Goal: Task Accomplishment & Management: Manage account settings

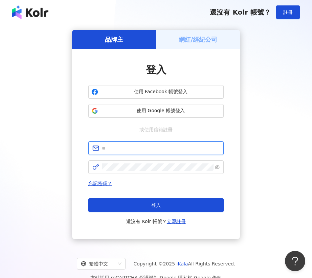
type input "**********"
click at [210, 75] on div "登入" at bounding box center [156, 70] width 136 height 14
click at [161, 202] on button "登入" at bounding box center [156, 205] width 136 height 14
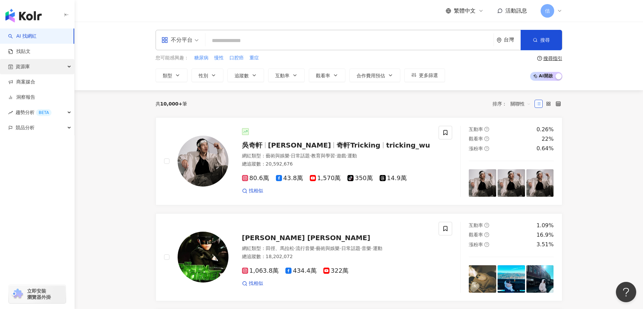
click at [39, 67] on div "資源庫" at bounding box center [37, 66] width 74 height 15
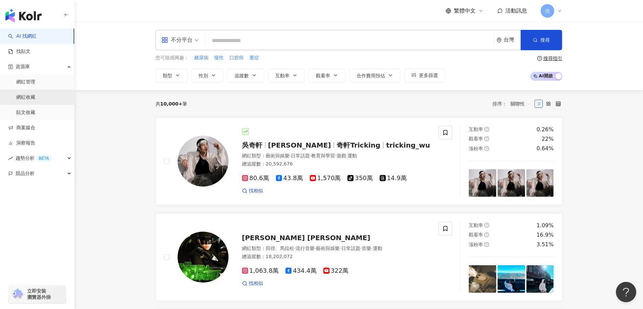
click at [27, 99] on link "網紅收藏" at bounding box center [25, 97] width 19 height 7
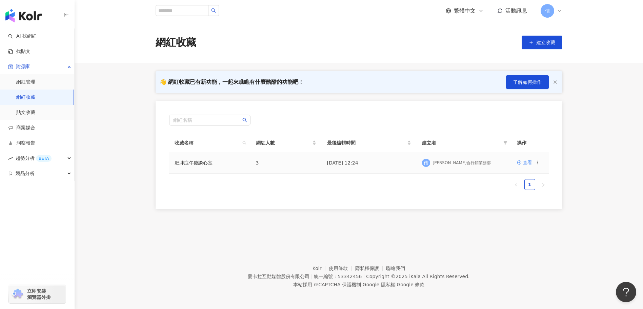
click at [312, 167] on td "查看" at bounding box center [529, 162] width 37 height 21
click at [312, 163] on div "查看" at bounding box center [527, 162] width 9 height 7
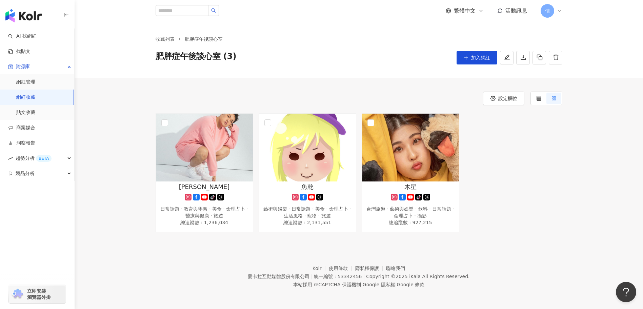
click at [312, 54] on div "肥胖症午後談心室 (3) 加入網紅" at bounding box center [359, 58] width 407 height 14
click at [165, 39] on link "收藏列表" at bounding box center [165, 38] width 22 height 7
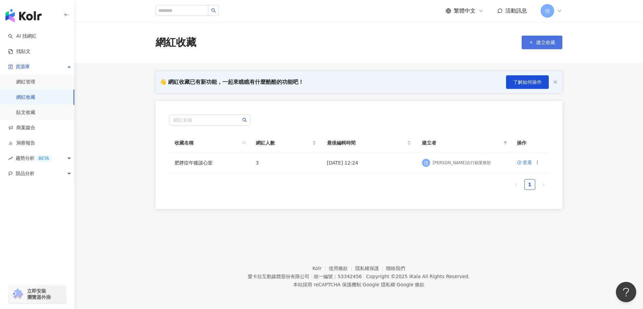
click at [540, 40] on span "建立收藏" at bounding box center [545, 42] width 19 height 5
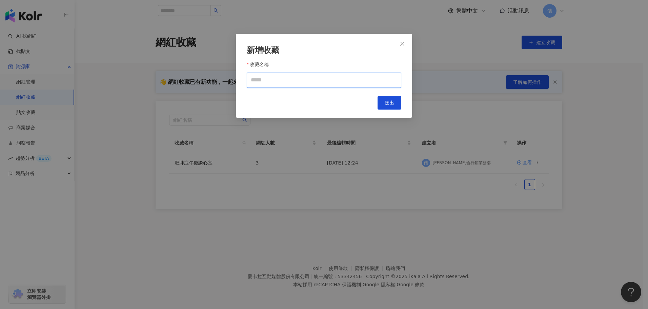
click at [278, 84] on input "收藏名稱" at bounding box center [324, 80] width 155 height 15
type input "*******"
click at [386, 103] on span "送出" at bounding box center [389, 102] width 9 height 5
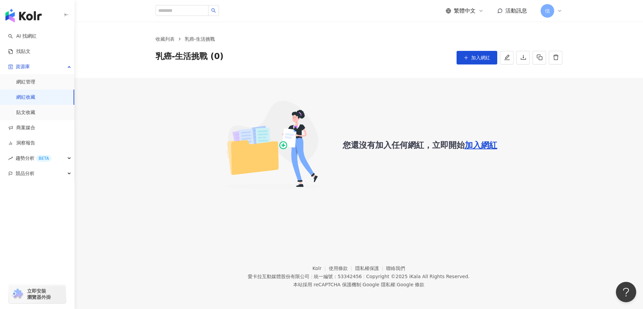
click at [490, 143] on span "加入網紅" at bounding box center [481, 144] width 33 height 9
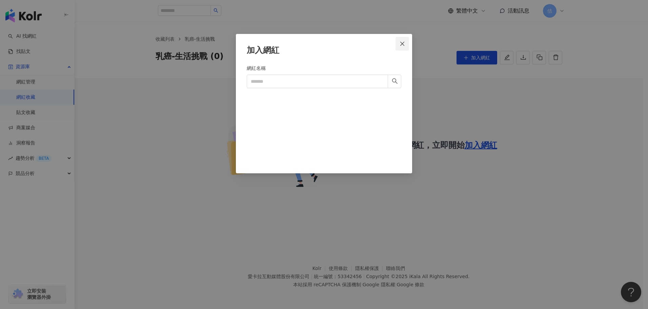
click at [400, 47] on button "Close" at bounding box center [403, 44] width 14 height 14
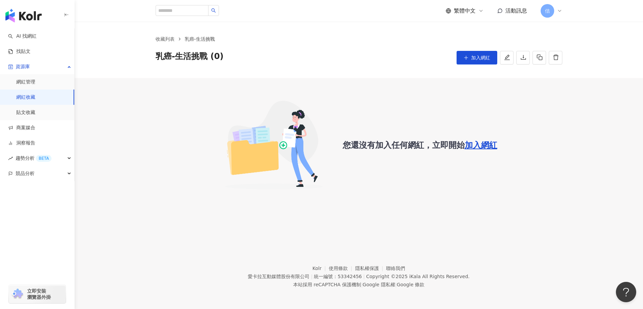
click at [459, 89] on div "您還沒有加入任何網紅，立即開始 加入網紅" at bounding box center [359, 138] width 568 height 120
click at [167, 38] on link "收藏列表" at bounding box center [165, 38] width 22 height 7
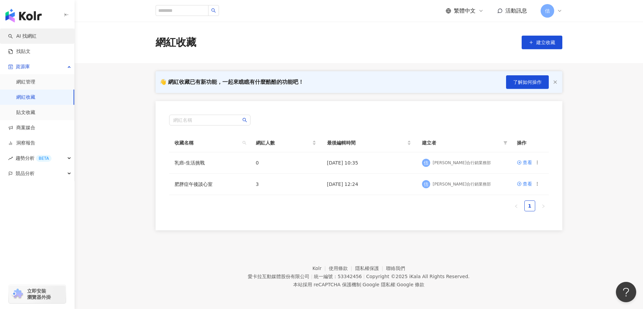
click at [37, 40] on link "AI 找網紅" at bounding box center [22, 36] width 28 height 7
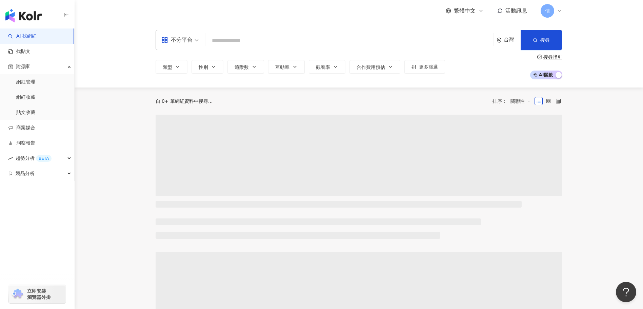
click at [276, 44] on input "search" at bounding box center [349, 40] width 283 height 13
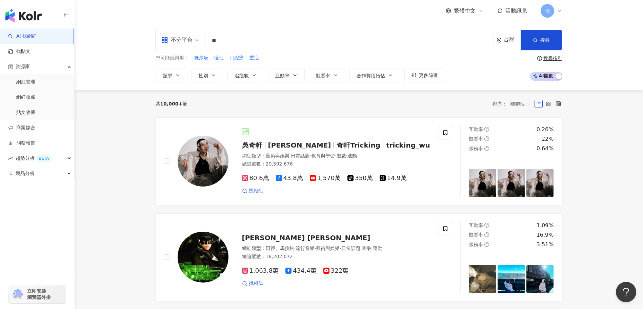
type input "*"
type input "**"
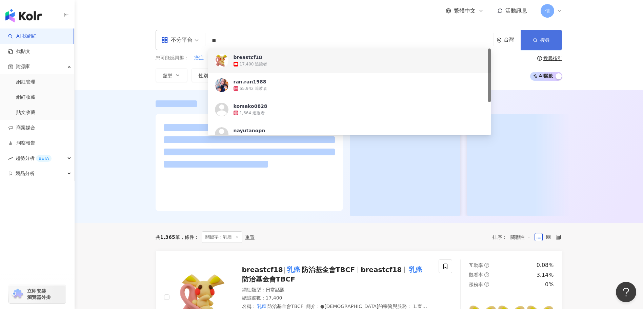
click at [551, 43] on button "搜尋" at bounding box center [541, 40] width 41 height 20
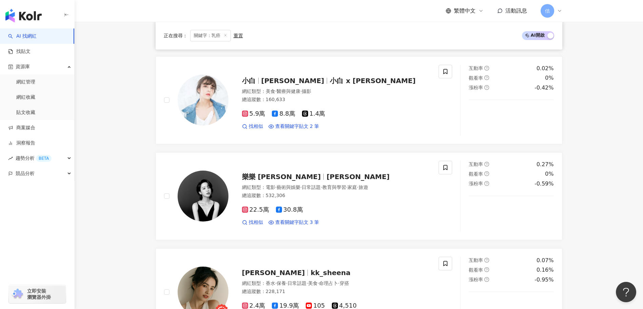
scroll to position [468, 0]
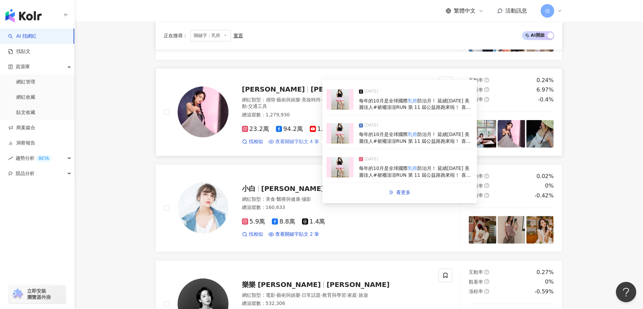
click at [309, 141] on span "查看關鍵字貼文 4 筆" at bounding box center [297, 141] width 44 height 7
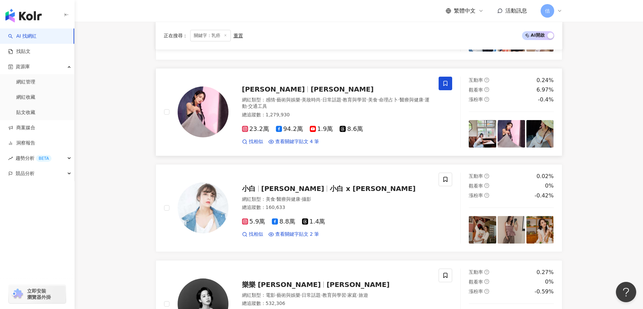
click at [448, 83] on icon at bounding box center [445, 83] width 6 height 6
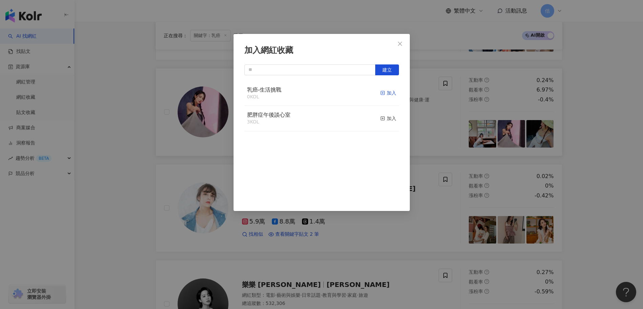
click at [383, 92] on div "加入" at bounding box center [388, 92] width 16 height 7
click at [402, 44] on icon "close" at bounding box center [399, 43] width 5 height 5
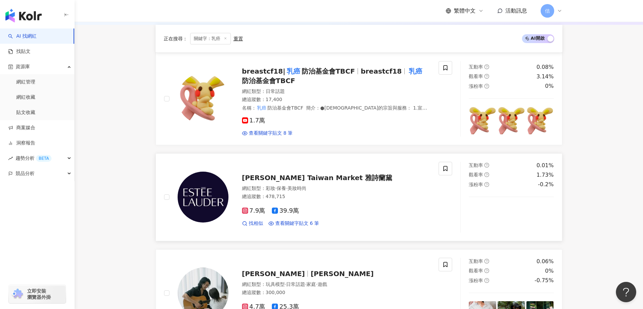
scroll to position [265, 0]
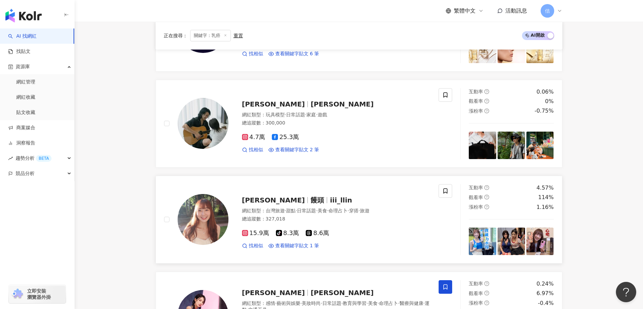
click at [486, 243] on img at bounding box center [482, 240] width 27 height 27
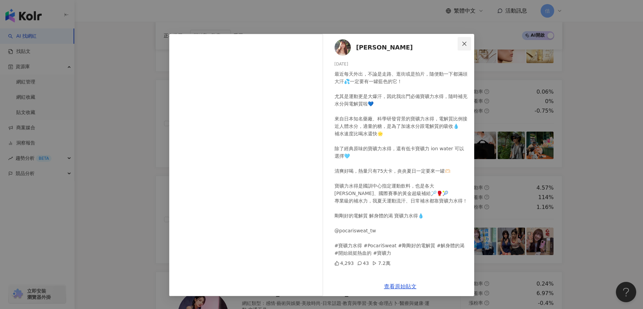
click at [468, 41] on span "Close" at bounding box center [465, 43] width 14 height 5
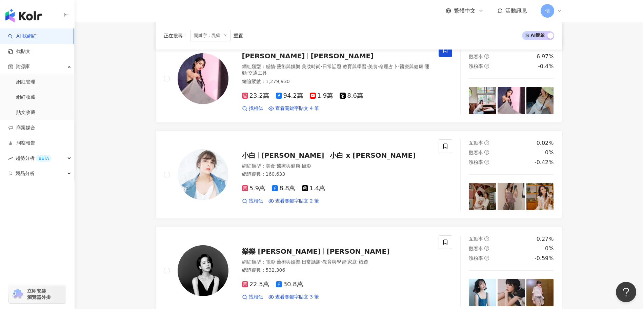
scroll to position [502, 0]
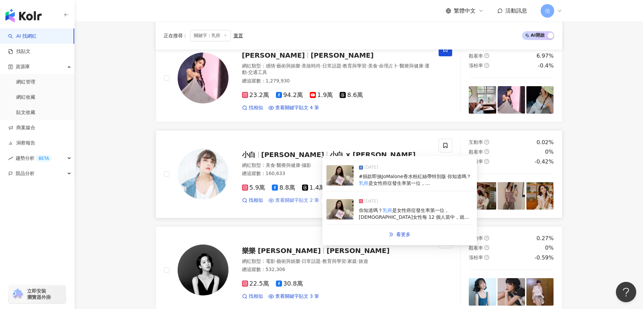
click at [287, 199] on span "查看關鍵字貼文 2 筆" at bounding box center [297, 200] width 44 height 7
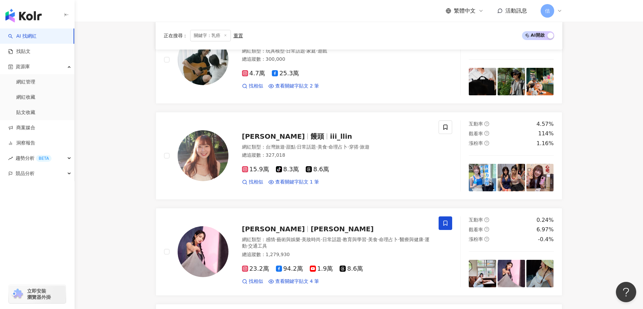
scroll to position [333, 0]
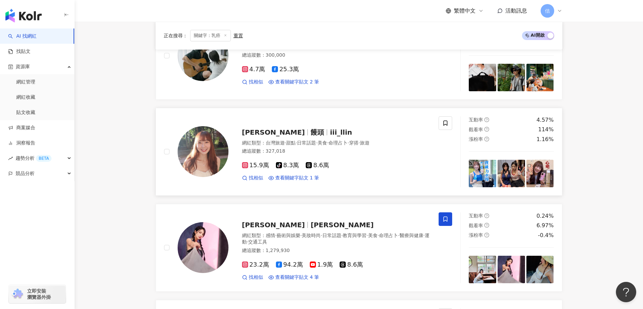
click at [470, 173] on img at bounding box center [482, 173] width 27 height 27
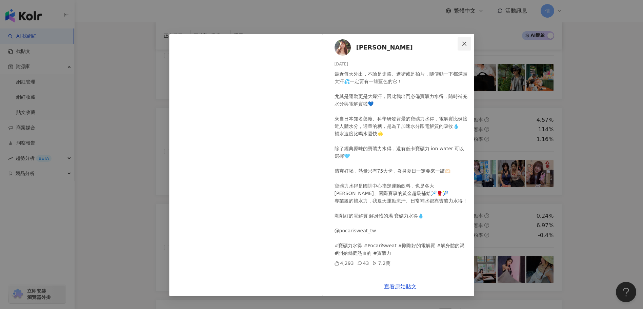
click at [465, 43] on icon "close" at bounding box center [464, 43] width 4 height 4
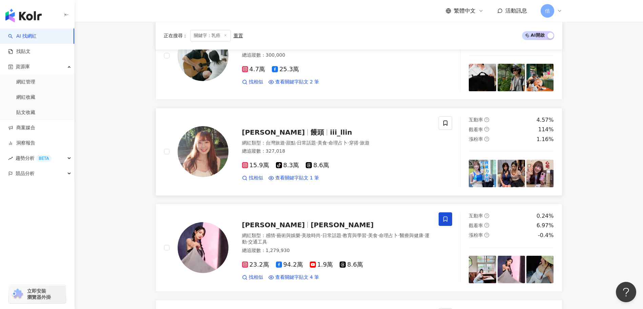
click at [260, 127] on div "張皧麟 饅頭 iii_llin" at bounding box center [336, 131] width 189 height 9
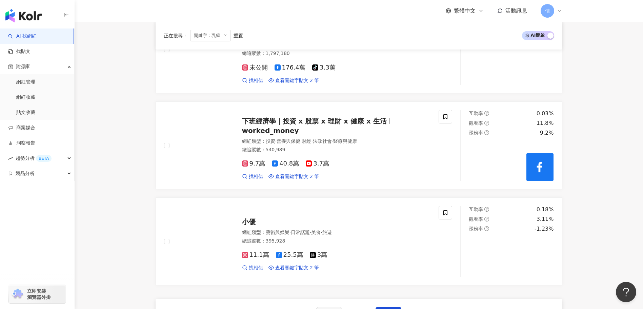
scroll to position [1112, 0]
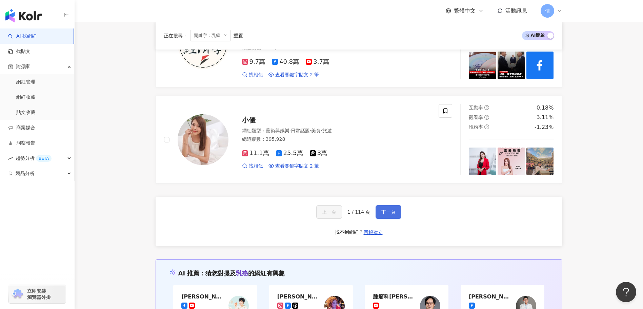
click at [379, 211] on button "下一頁" at bounding box center [389, 212] width 26 height 14
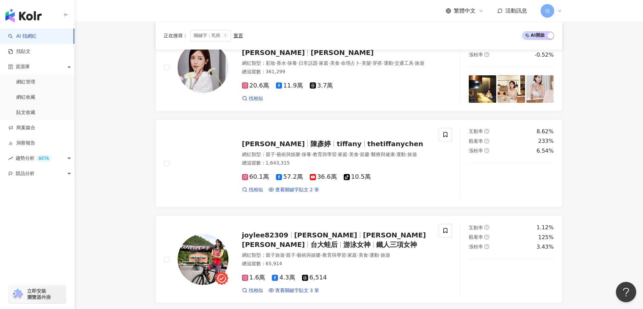
scroll to position [565, 0]
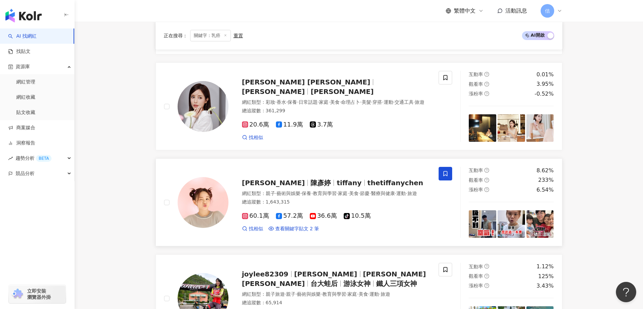
click at [445, 173] on icon at bounding box center [445, 173] width 6 height 6
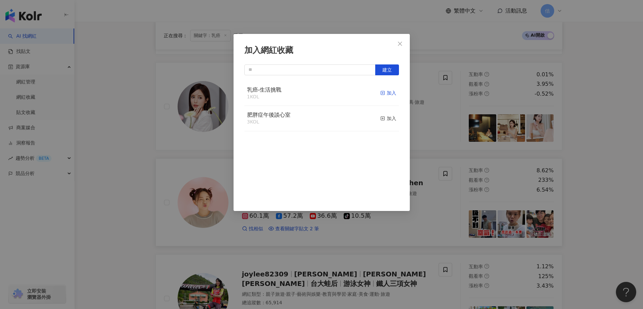
click at [383, 93] on div "加入" at bounding box center [388, 92] width 16 height 7
click at [402, 44] on icon "close" at bounding box center [399, 43] width 5 height 5
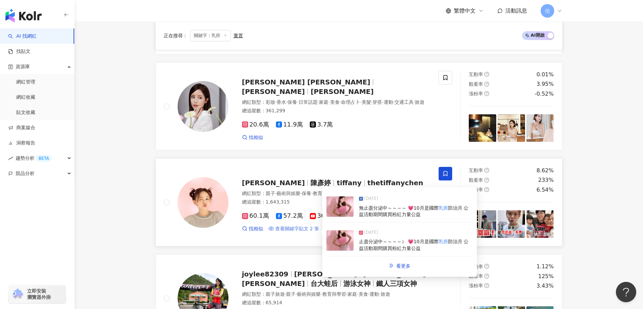
click at [304, 232] on span "查看關鍵字貼文 2 筆" at bounding box center [297, 228] width 44 height 7
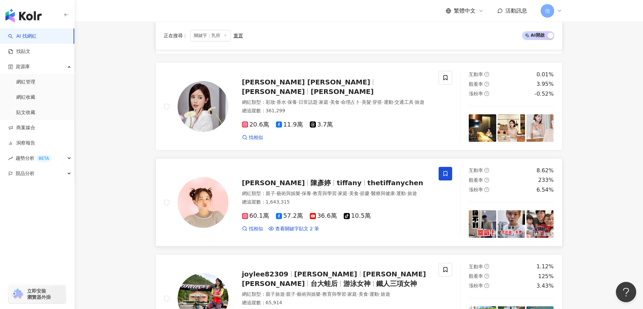
click at [281, 180] on span "[PERSON_NAME]" at bounding box center [273, 183] width 63 height 8
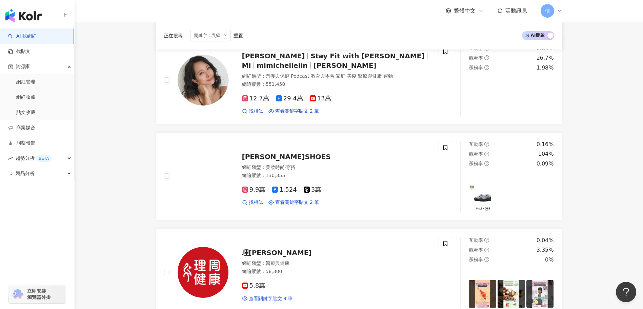
scroll to position [294, 0]
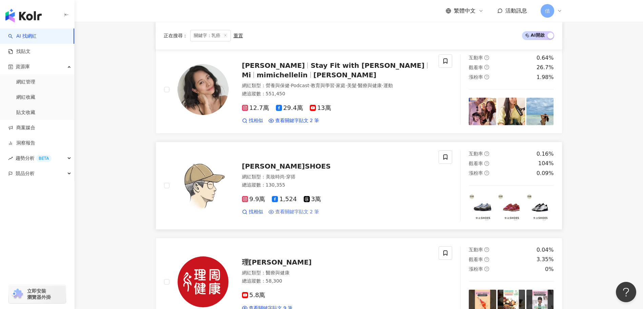
click at [306, 209] on span "查看關鍵字貼文 2 筆" at bounding box center [297, 211] width 44 height 7
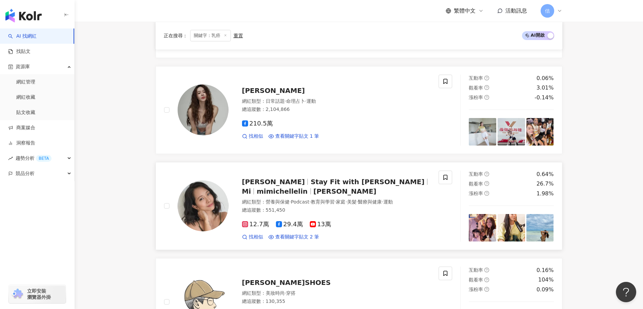
scroll to position [125, 0]
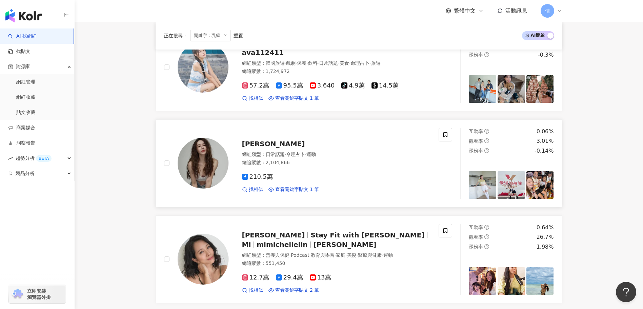
click at [488, 182] on img at bounding box center [482, 184] width 27 height 27
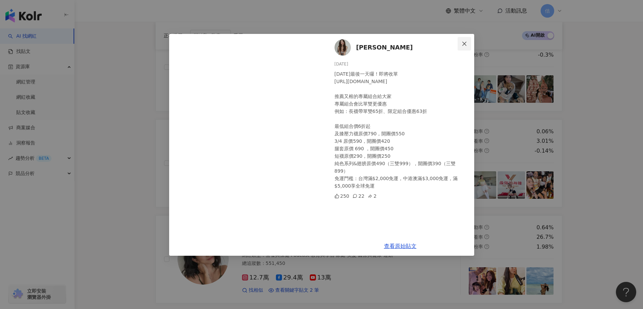
click at [464, 37] on button "Close" at bounding box center [465, 44] width 14 height 14
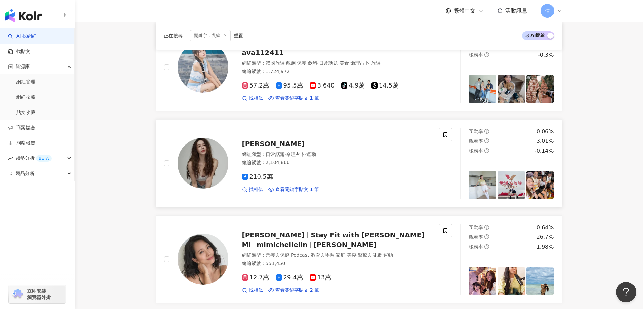
click at [516, 178] on img at bounding box center [511, 184] width 27 height 27
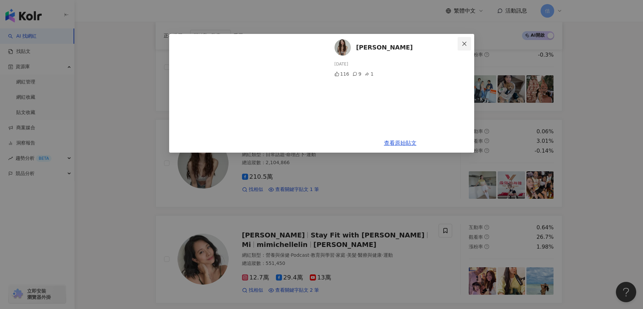
click at [464, 42] on icon "close" at bounding box center [464, 43] width 5 height 5
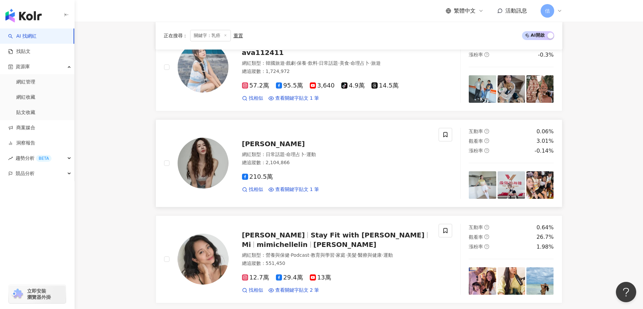
click at [545, 178] on img at bounding box center [539, 184] width 27 height 27
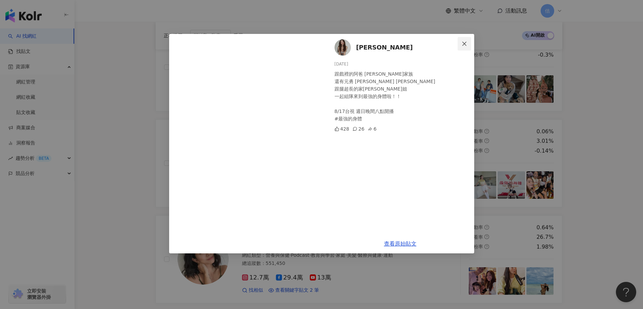
click at [464, 42] on icon "close" at bounding box center [464, 43] width 5 height 5
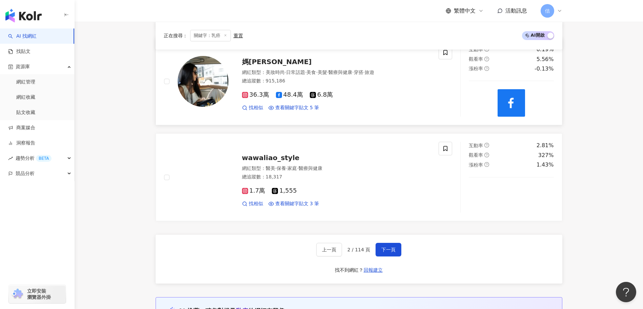
scroll to position [1118, 0]
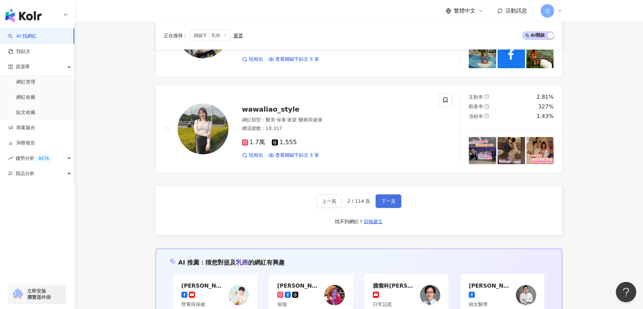
click at [385, 201] on span "下一頁" at bounding box center [388, 200] width 14 height 5
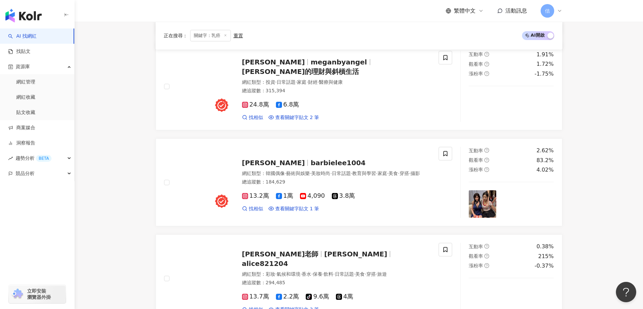
scroll to position [678, 0]
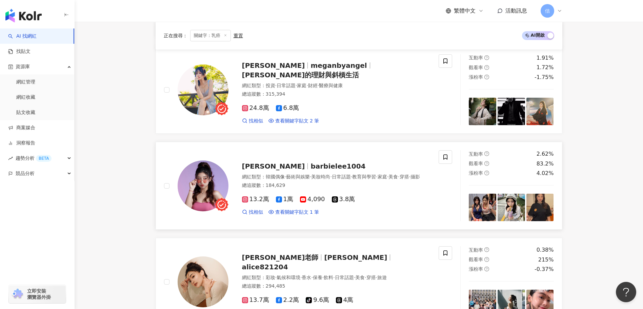
click at [483, 207] on img at bounding box center [482, 207] width 27 height 27
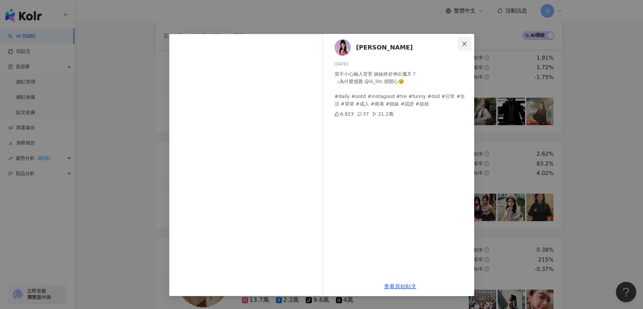
click at [465, 42] on icon "close" at bounding box center [464, 43] width 5 height 5
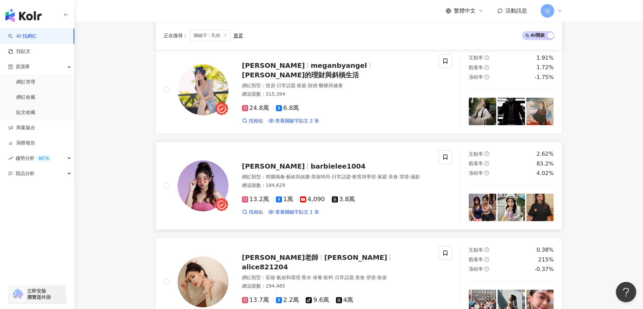
click at [507, 206] on img at bounding box center [511, 207] width 27 height 27
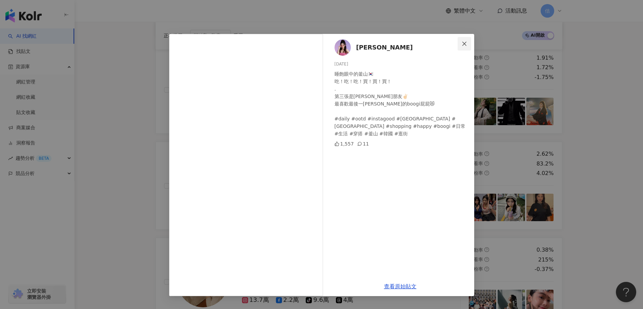
click at [463, 45] on icon "close" at bounding box center [464, 43] width 5 height 5
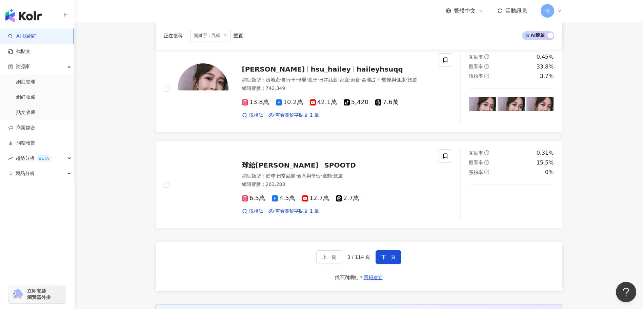
scroll to position [1085, 0]
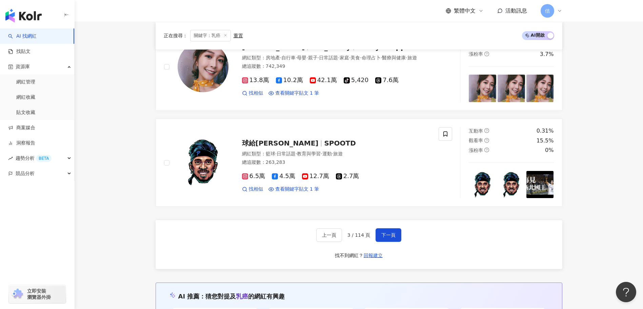
click at [515, 234] on div "上一頁 3 / 114 頁 下一頁 找不到網紅？ 回報建立" at bounding box center [359, 244] width 407 height 49
click at [390, 237] on span "下一頁" at bounding box center [388, 234] width 14 height 5
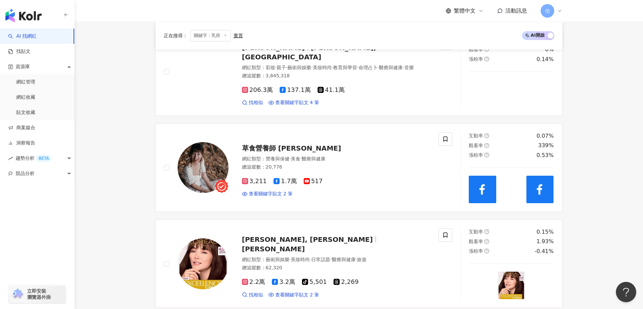
scroll to position [271, 0]
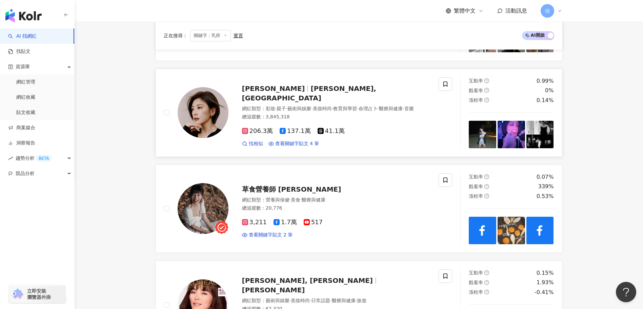
click at [481, 141] on img at bounding box center [482, 134] width 27 height 27
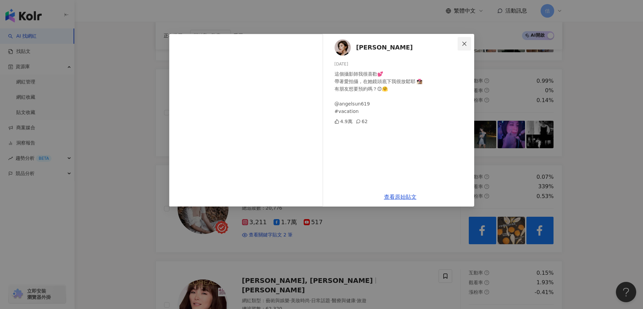
drag, startPoint x: 466, startPoint y: 42, endPoint x: 449, endPoint y: 48, distance: 17.8
click at [465, 43] on icon "close" at bounding box center [464, 43] width 4 height 4
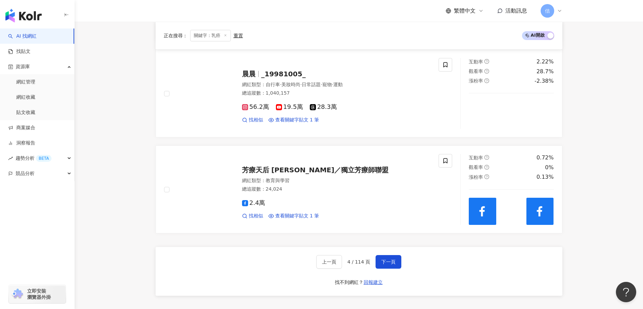
scroll to position [1017, 0]
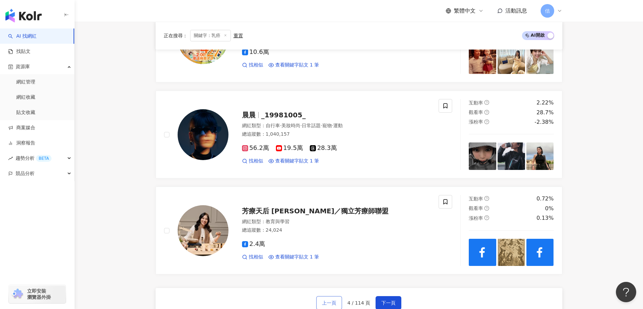
click at [334, 303] on button "上一頁" at bounding box center [329, 303] width 26 height 14
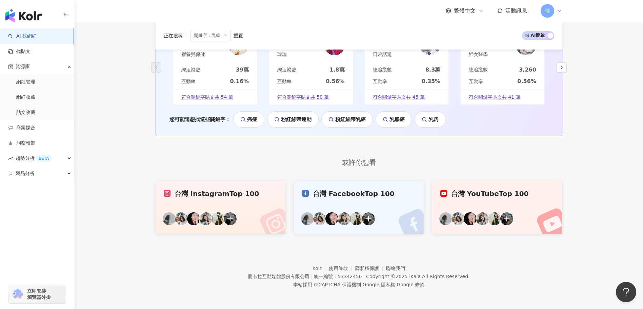
scroll to position [277, 0]
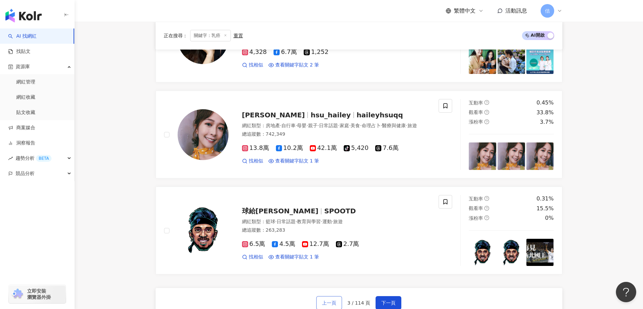
click at [334, 303] on span "上一頁" at bounding box center [329, 302] width 14 height 5
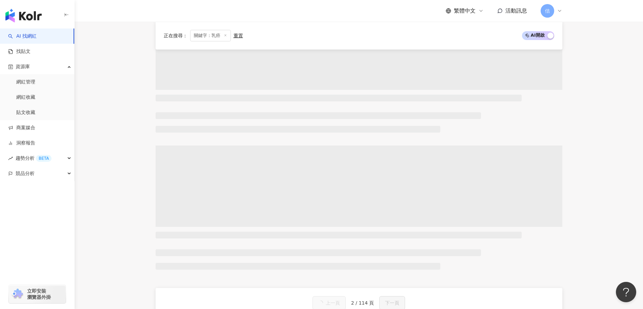
scroll to position [1017, 0]
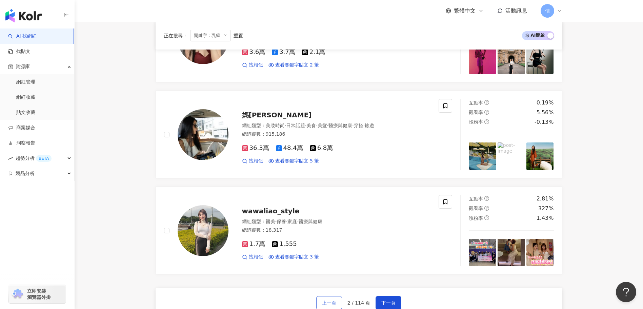
click at [334, 303] on span "上一頁" at bounding box center [329, 302] width 14 height 5
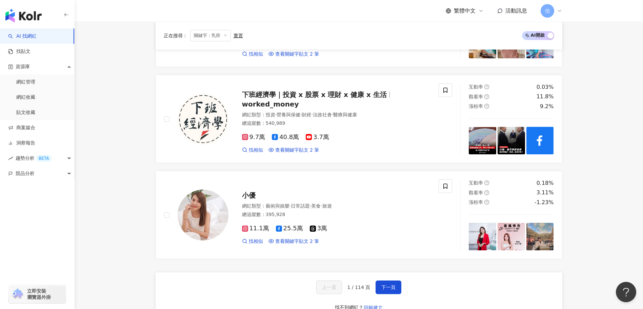
scroll to position [1056, 0]
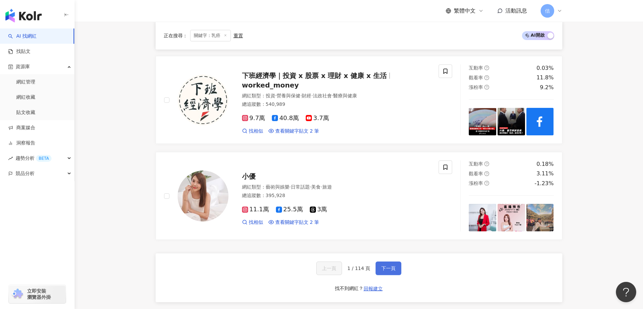
click at [380, 269] on button "下一頁" at bounding box center [389, 268] width 26 height 14
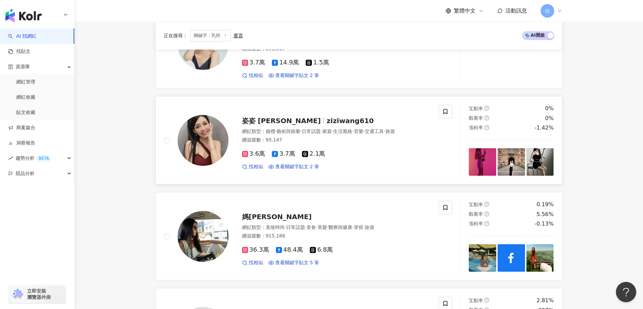
scroll to position [916, 0]
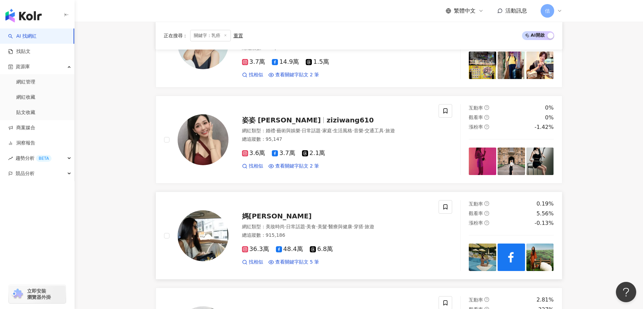
click at [475, 252] on img at bounding box center [482, 256] width 27 height 27
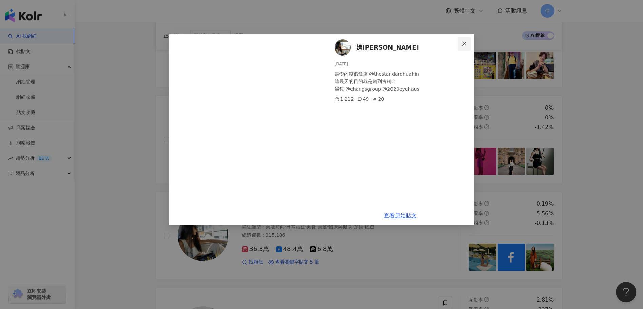
click at [463, 42] on icon "close" at bounding box center [464, 43] width 5 height 5
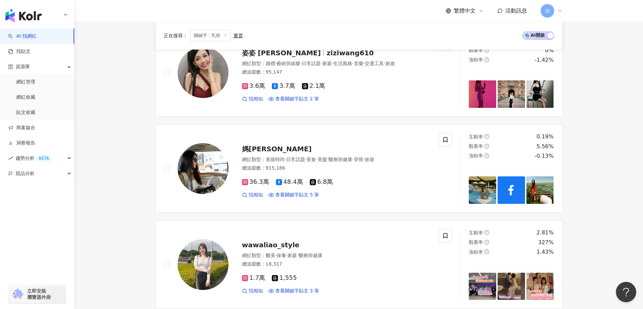
scroll to position [984, 0]
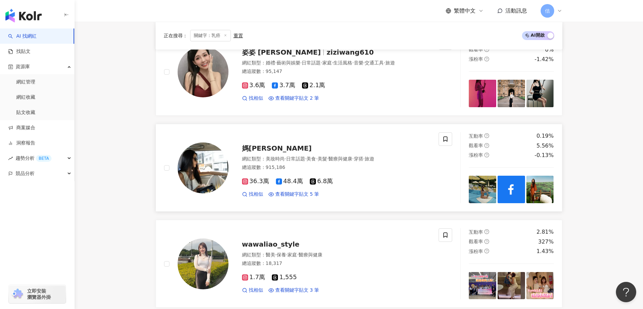
click at [533, 187] on img at bounding box center [539, 189] width 27 height 27
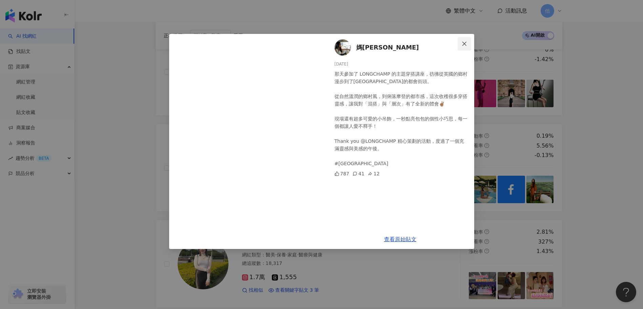
click at [465, 43] on icon "close" at bounding box center [464, 43] width 4 height 4
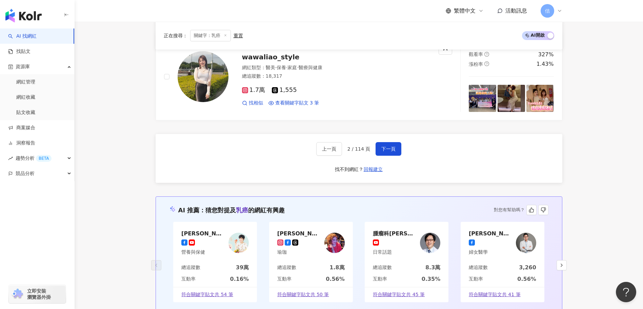
scroll to position [1186, 0]
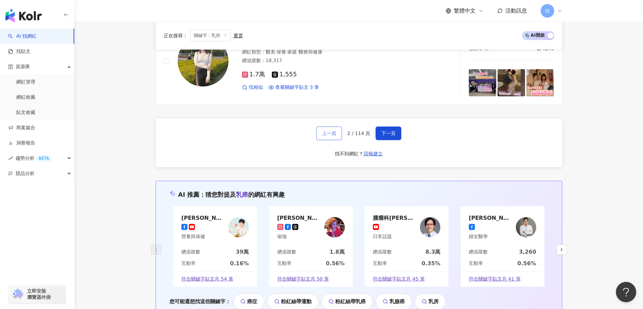
click at [330, 137] on button "上一頁" at bounding box center [329, 133] width 26 height 14
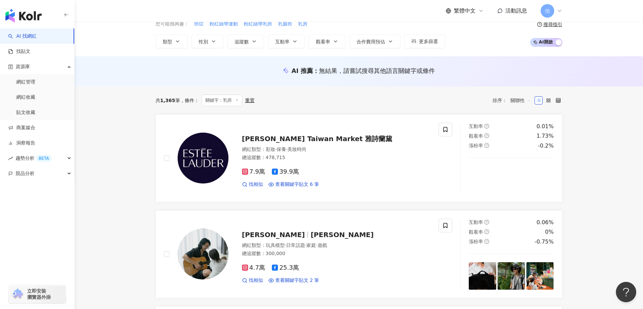
scroll to position [0, 0]
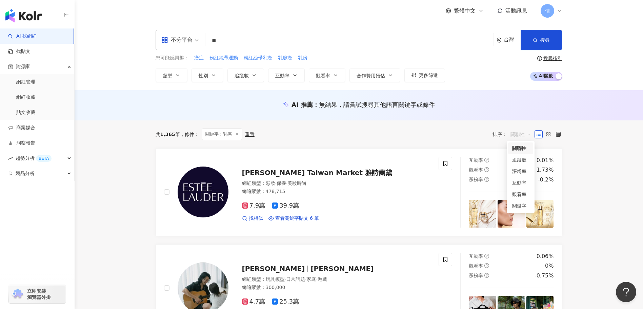
click at [520, 137] on span "關聯性" at bounding box center [520, 134] width 20 height 11
click at [520, 195] on div "觀看率" at bounding box center [520, 193] width 17 height 7
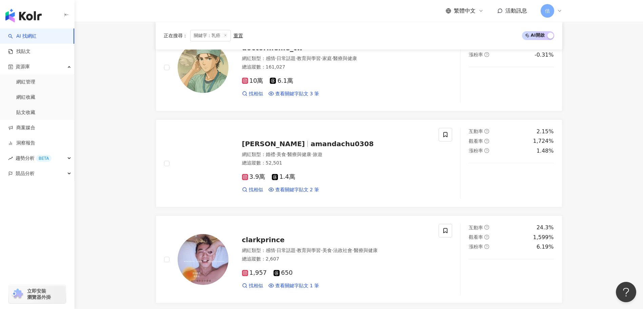
scroll to position [610, 0]
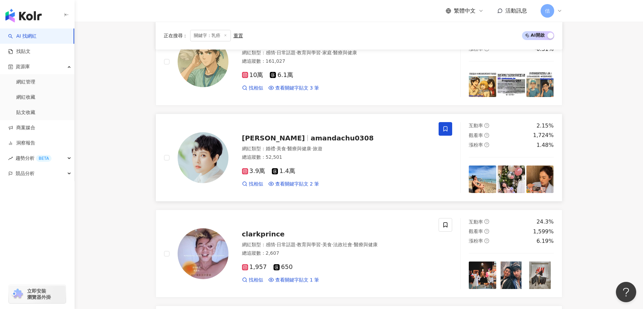
click at [447, 125] on span at bounding box center [446, 129] width 14 height 14
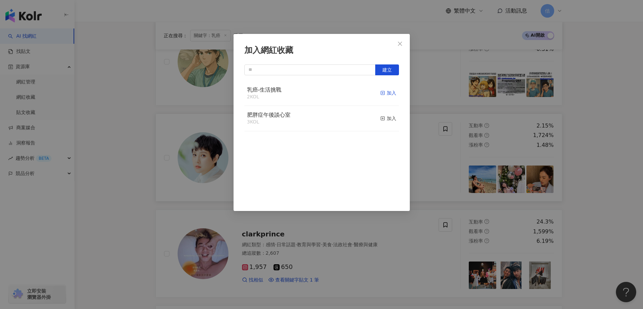
click at [380, 96] on span "button" at bounding box center [382, 92] width 5 height 5
click at [400, 40] on button "Close" at bounding box center [400, 44] width 14 height 14
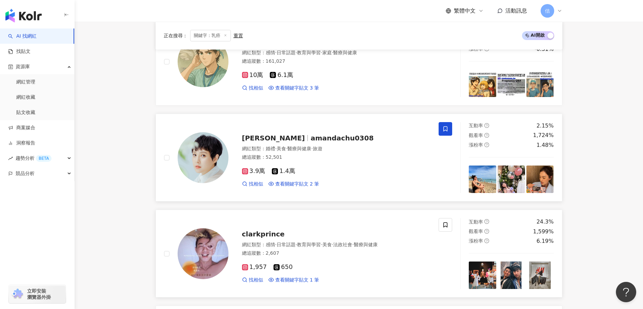
click at [514, 273] on img at bounding box center [511, 274] width 27 height 27
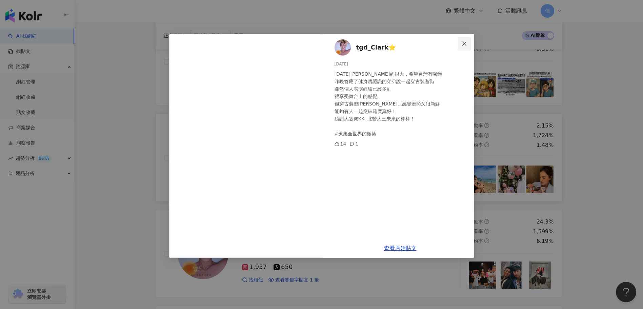
click at [463, 45] on icon "close" at bounding box center [464, 43] width 4 height 4
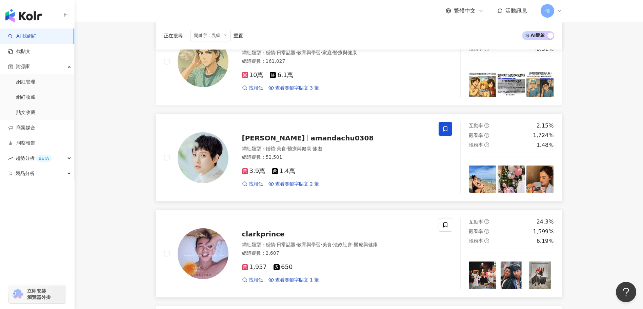
click at [540, 278] on img at bounding box center [539, 274] width 27 height 27
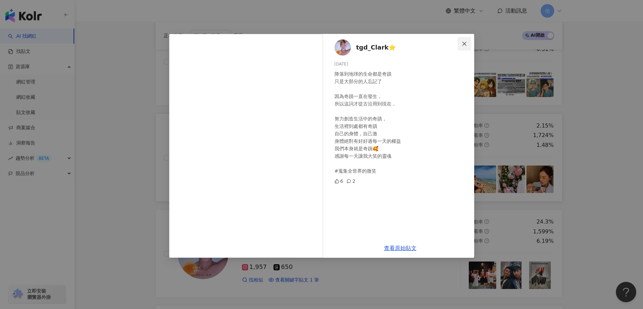
click at [470, 42] on span "Close" at bounding box center [465, 43] width 14 height 5
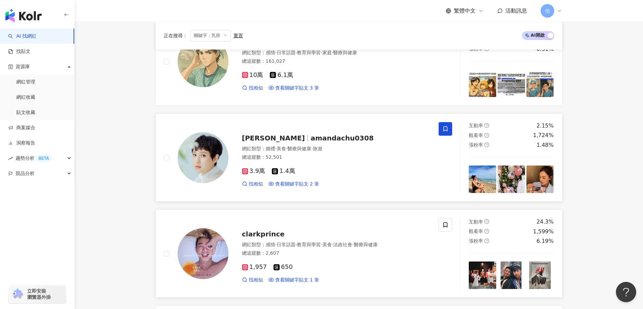
click at [484, 280] on img at bounding box center [482, 274] width 27 height 27
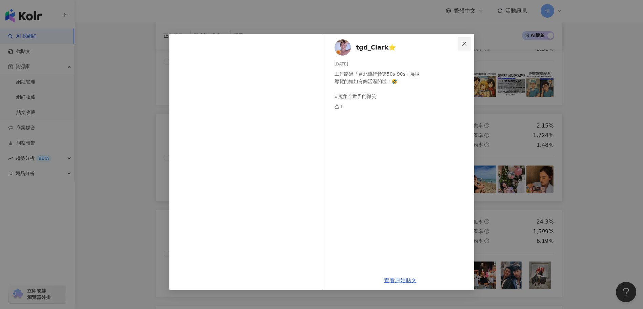
click at [469, 45] on span "Close" at bounding box center [465, 43] width 14 height 5
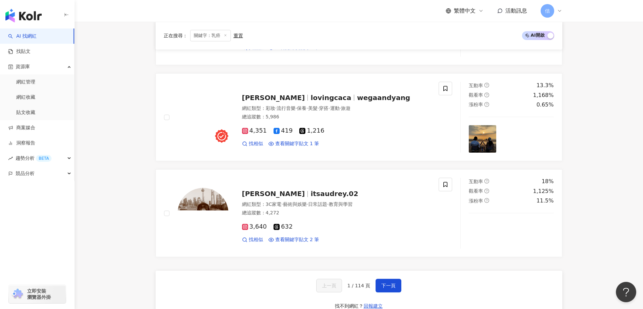
scroll to position [1051, 0]
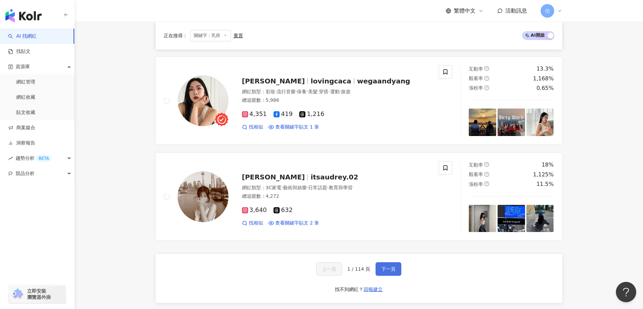
click at [391, 269] on span "下一頁" at bounding box center [388, 268] width 14 height 5
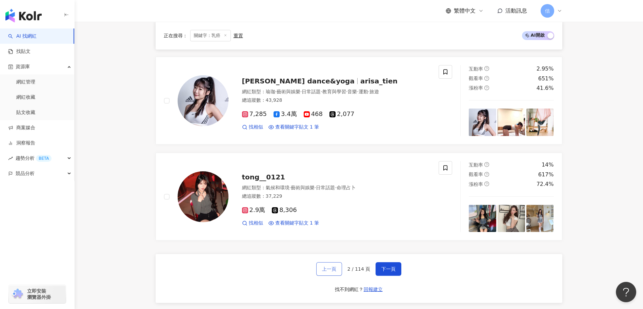
click at [330, 272] on button "上一頁" at bounding box center [329, 269] width 26 height 14
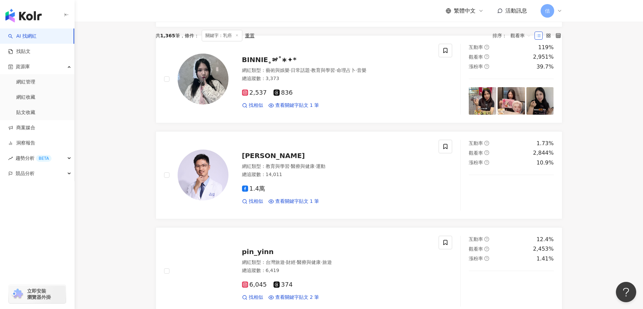
scroll to position [0, 0]
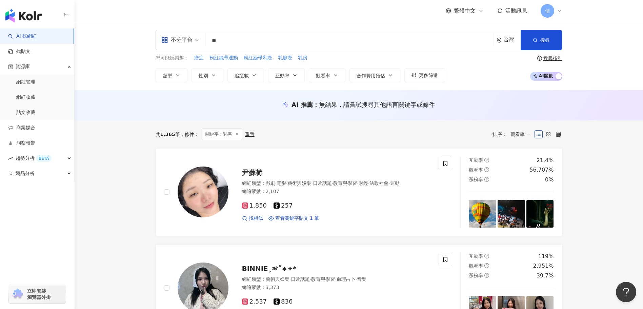
click at [526, 134] on span "觀看率" at bounding box center [520, 134] width 20 height 11
click at [524, 143] on div "關聯性" at bounding box center [520, 148] width 25 height 12
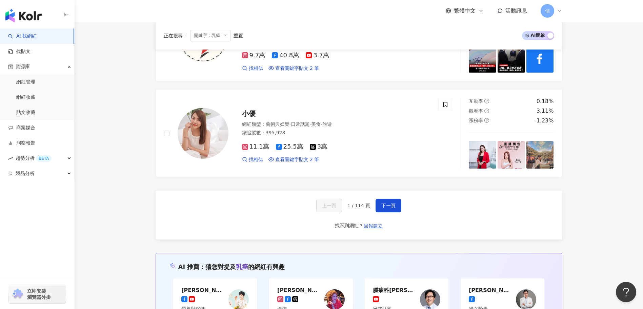
scroll to position [1220, 0]
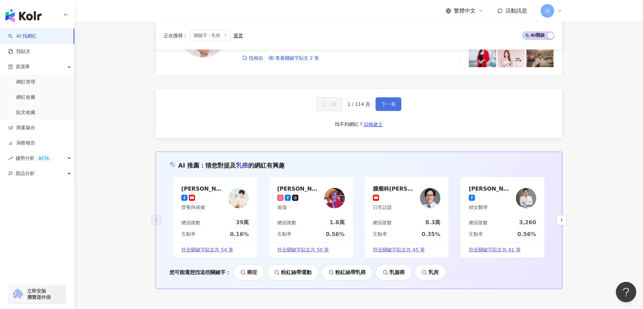
click at [387, 106] on span "下一頁" at bounding box center [388, 103] width 14 height 5
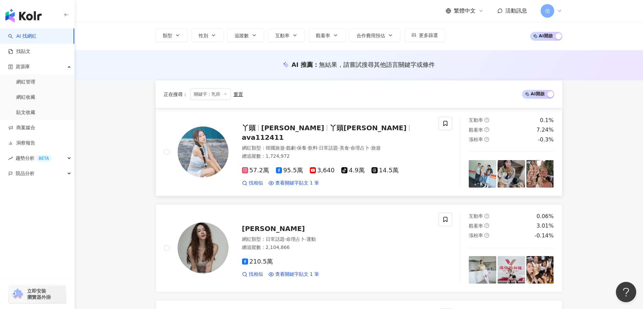
scroll to position [29, 0]
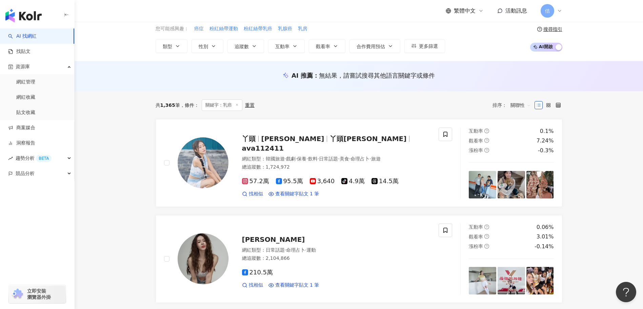
click at [525, 105] on span "關聯性" at bounding box center [520, 105] width 20 height 11
click at [521, 164] on div "觀看率" at bounding box center [520, 164] width 17 height 7
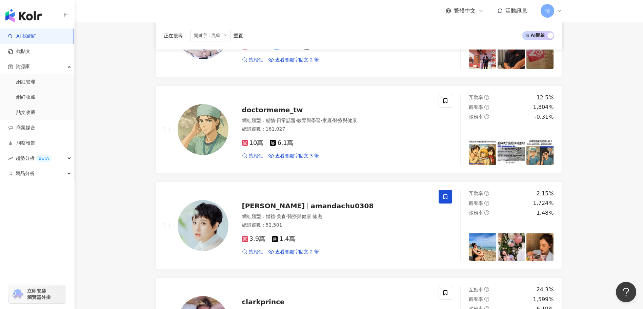
scroll to position [576, 0]
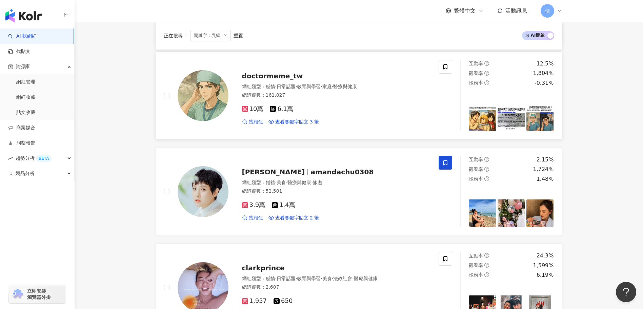
click at [480, 110] on img at bounding box center [482, 116] width 27 height 27
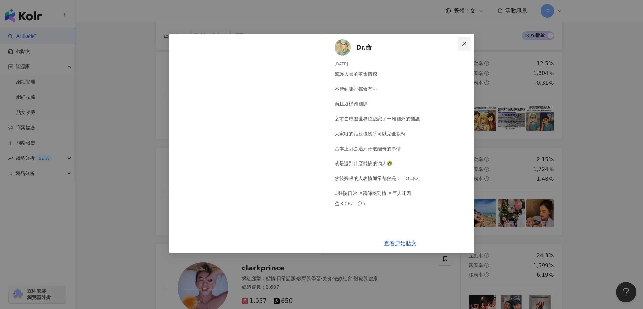
click at [467, 45] on span "Close" at bounding box center [465, 43] width 14 height 5
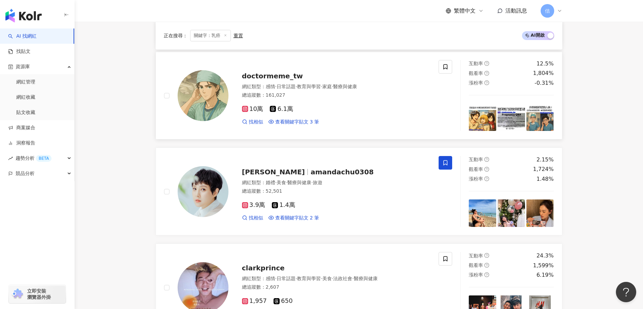
click at [502, 120] on img at bounding box center [511, 116] width 27 height 27
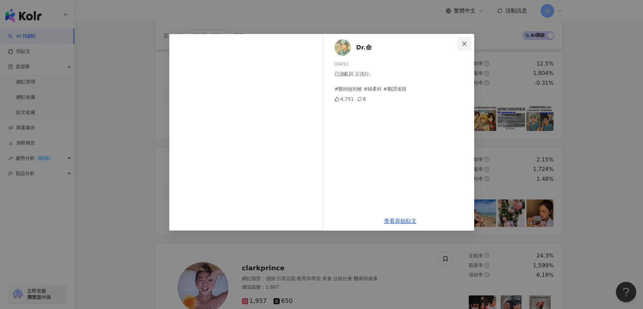
click at [464, 45] on icon "close" at bounding box center [464, 43] width 5 height 5
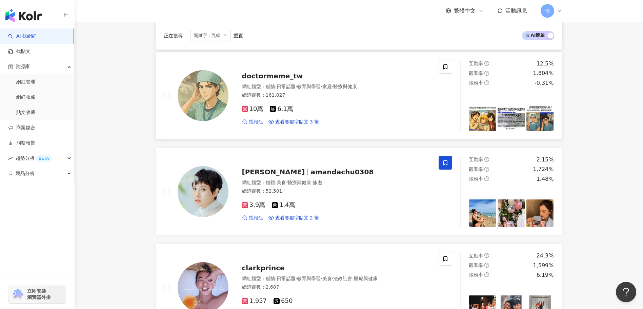
click at [548, 119] on img at bounding box center [539, 116] width 27 height 27
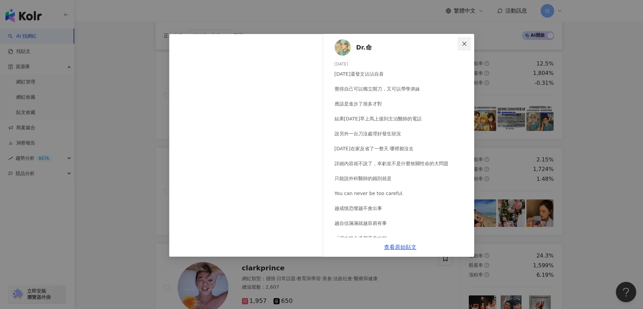
click at [459, 42] on span "Close" at bounding box center [465, 43] width 14 height 5
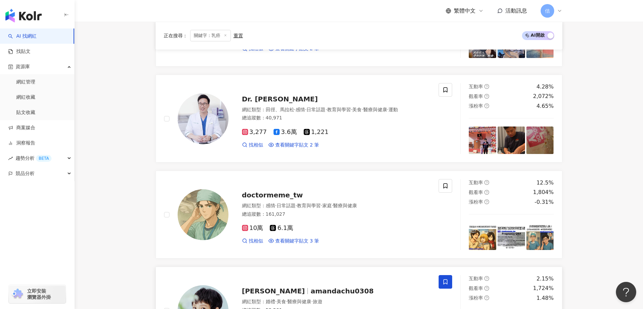
scroll to position [441, 0]
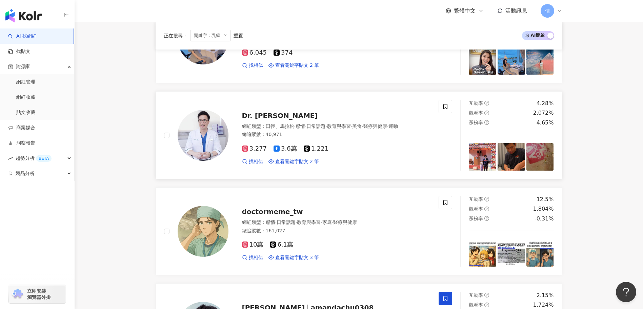
click at [482, 156] on img at bounding box center [482, 156] width 27 height 27
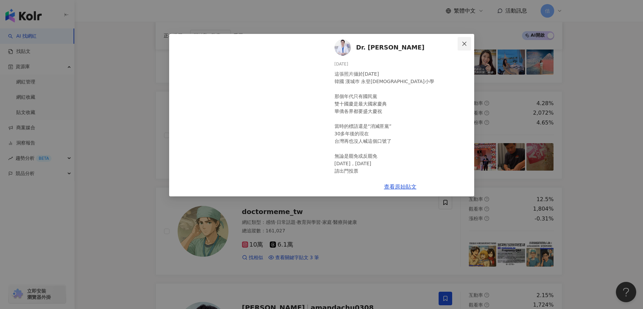
click at [462, 41] on icon "close" at bounding box center [464, 43] width 5 height 5
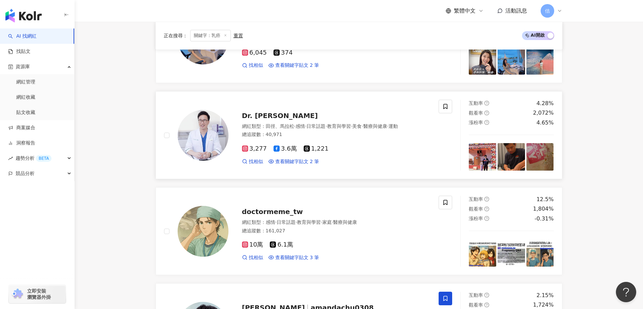
click at [504, 155] on img at bounding box center [511, 156] width 27 height 27
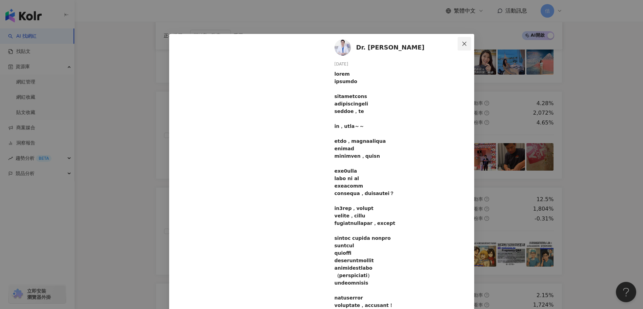
click at [461, 40] on button "Close" at bounding box center [465, 44] width 14 height 14
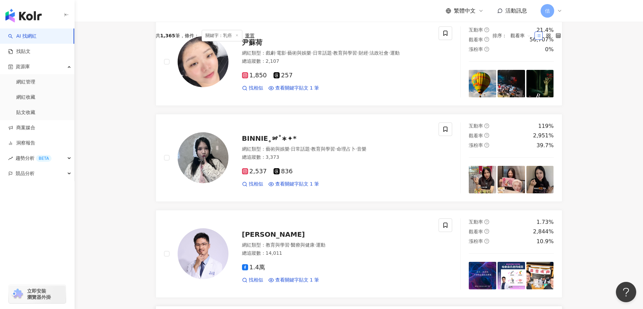
scroll to position [68, 0]
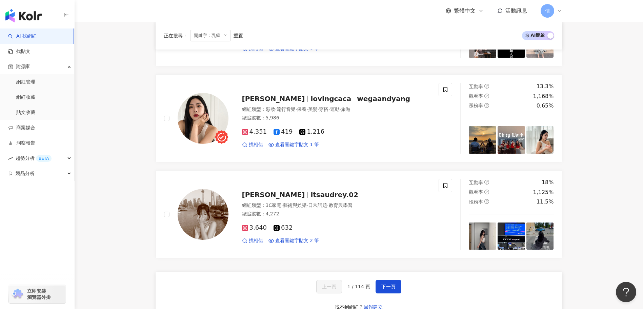
scroll to position [1085, 0]
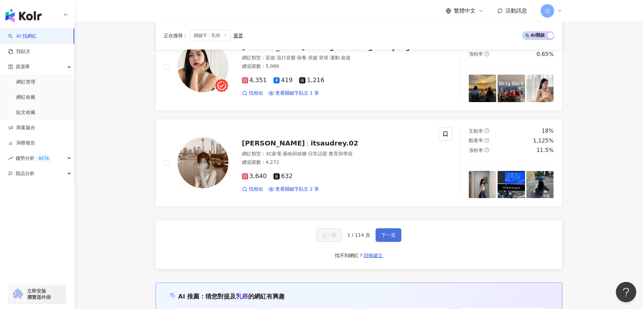
click at [381, 237] on span "下一頁" at bounding box center [388, 234] width 14 height 5
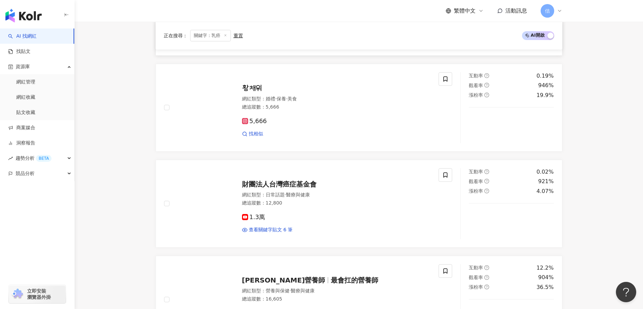
scroll to position [148, 0]
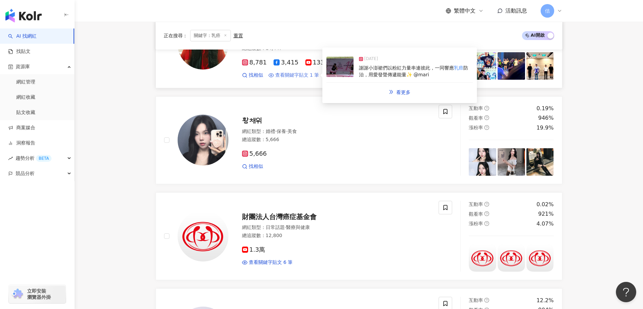
click at [286, 76] on span "查看關鍵字貼文 1 筆" at bounding box center [297, 75] width 44 height 7
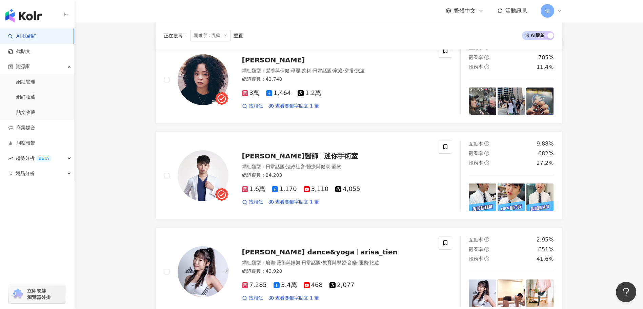
scroll to position [893, 0]
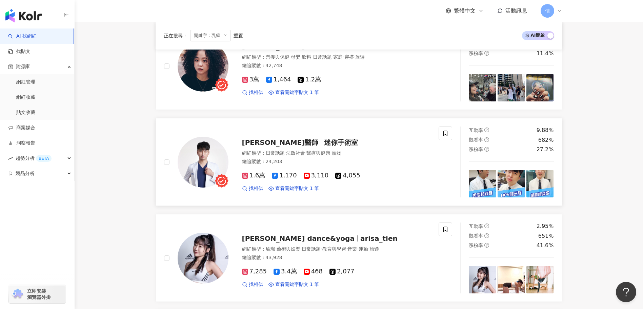
click at [479, 186] on img at bounding box center [482, 183] width 27 height 27
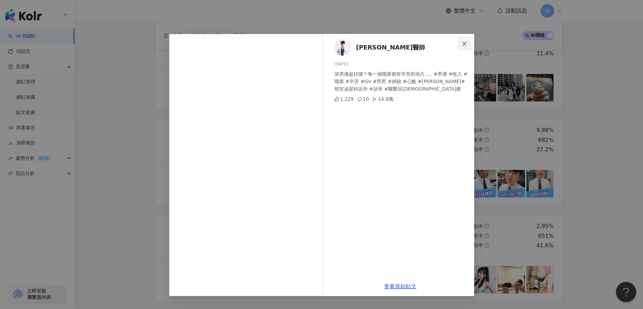
click at [459, 44] on span "Close" at bounding box center [465, 43] width 14 height 5
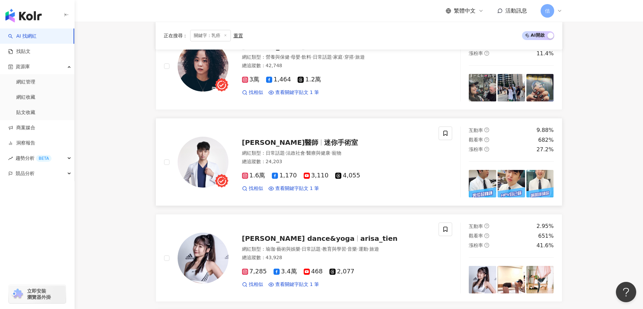
click at [513, 188] on img at bounding box center [511, 183] width 27 height 27
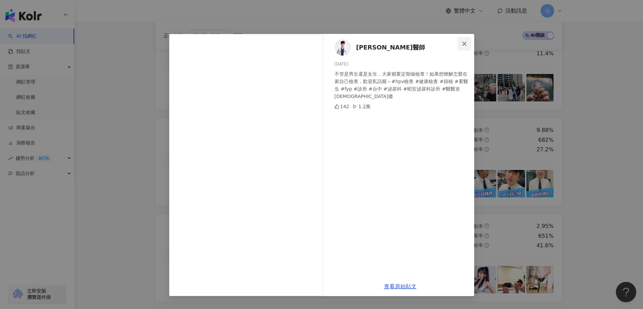
click at [463, 44] on icon "close" at bounding box center [464, 43] width 5 height 5
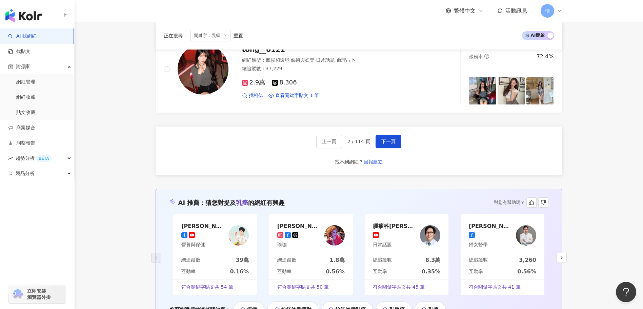
scroll to position [1198, 0]
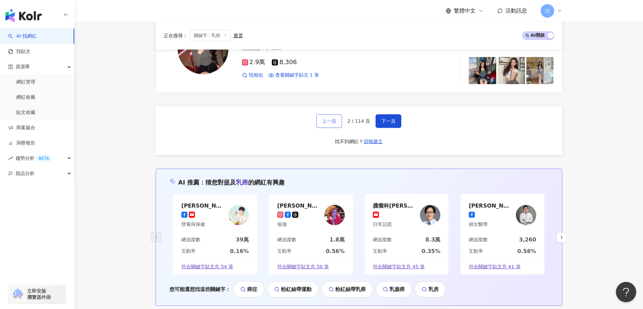
click at [329, 125] on button "上一頁" at bounding box center [329, 121] width 26 height 14
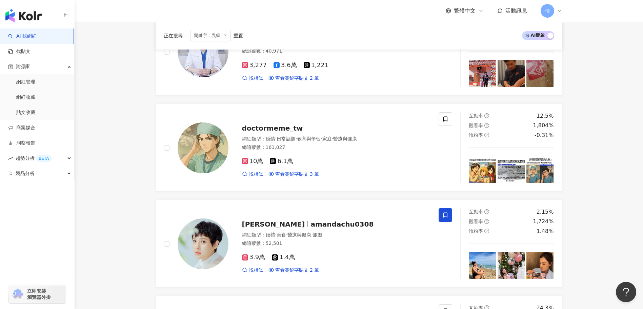
scroll to position [521, 0]
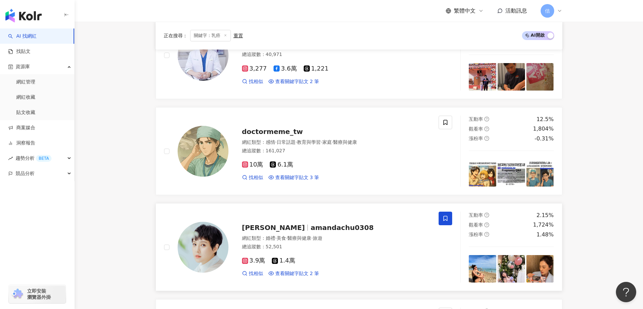
click at [485, 267] on img at bounding box center [482, 268] width 27 height 27
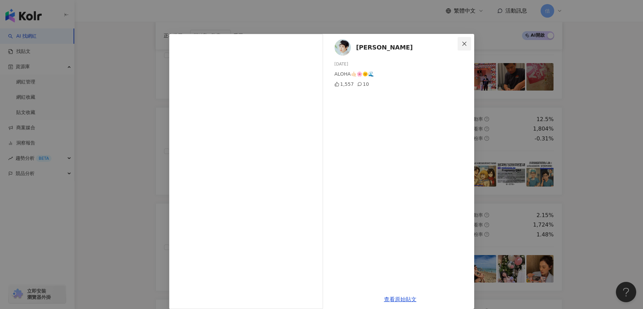
click at [462, 43] on icon "close" at bounding box center [464, 43] width 4 height 4
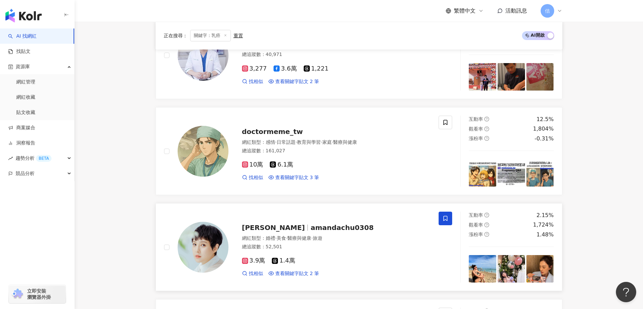
click at [514, 268] on img at bounding box center [511, 268] width 27 height 27
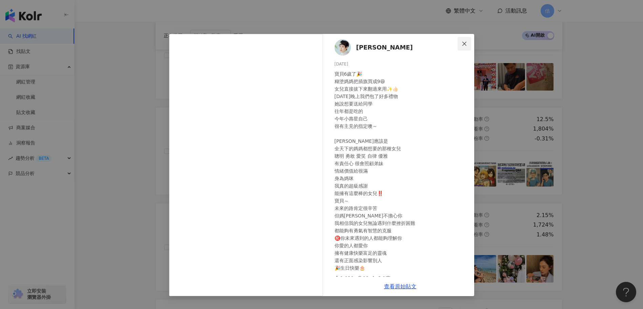
click at [467, 43] on span "Close" at bounding box center [465, 43] width 14 height 5
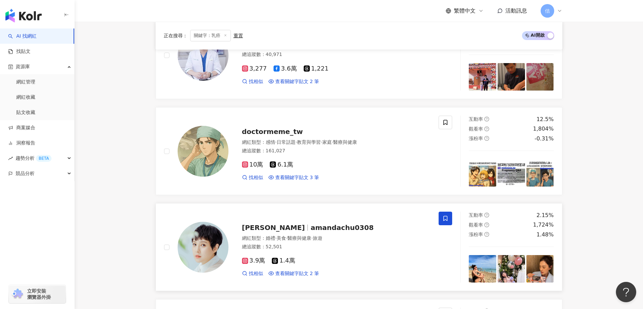
click at [543, 269] on img at bounding box center [539, 268] width 27 height 27
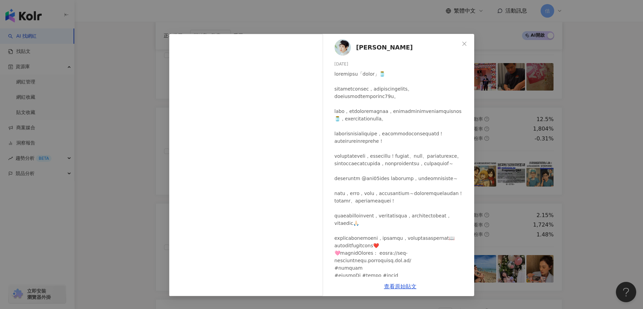
scroll to position [34, 0]
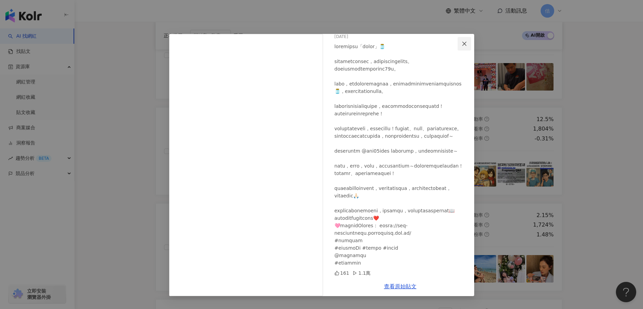
click at [463, 42] on icon "close" at bounding box center [464, 43] width 4 height 4
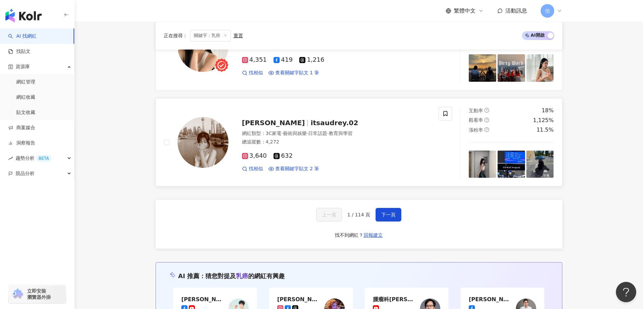
scroll to position [1131, 0]
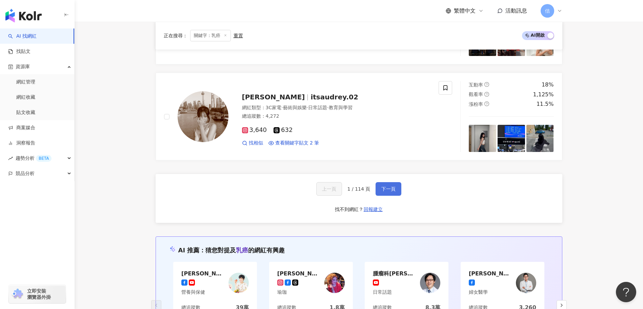
click at [391, 186] on span "下一頁" at bounding box center [388, 188] width 14 height 5
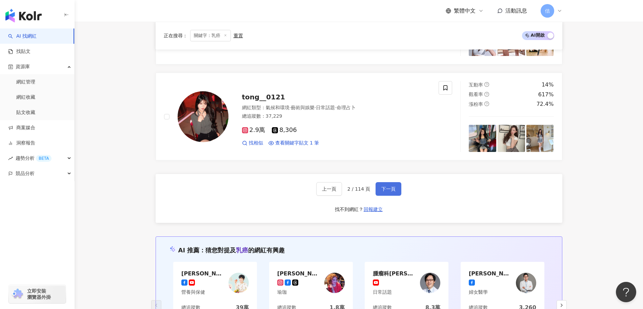
click at [391, 186] on span "下一頁" at bounding box center [388, 188] width 14 height 5
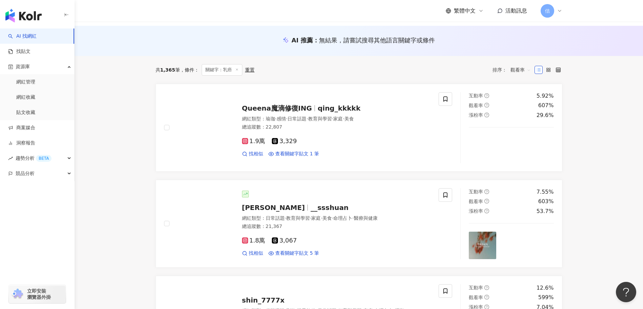
scroll to position [12, 0]
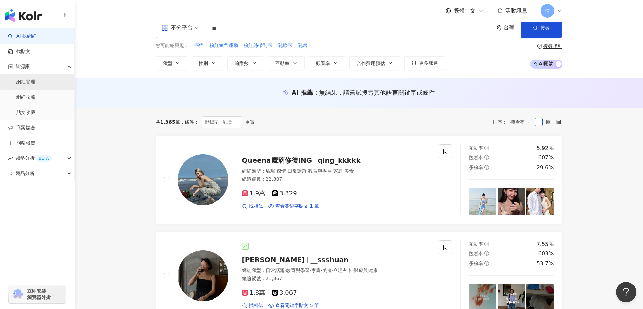
click at [29, 81] on link "網紅管理" at bounding box center [25, 82] width 19 height 7
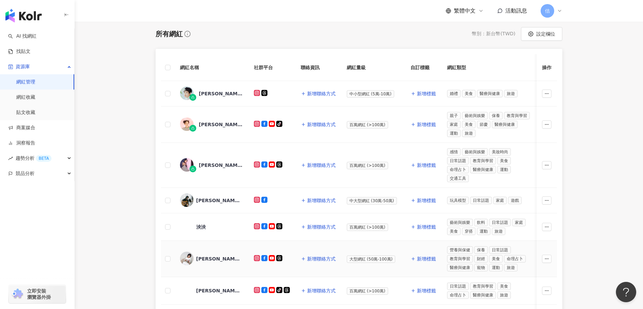
scroll to position [102, 0]
click at [35, 101] on link "網紅收藏" at bounding box center [25, 97] width 19 height 7
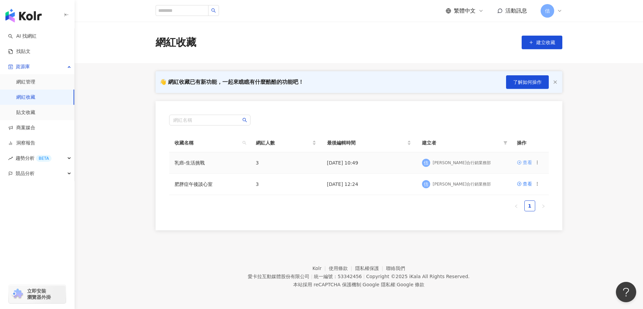
click at [526, 164] on div "查看" at bounding box center [527, 162] width 9 height 7
click at [523, 186] on div "查看" at bounding box center [527, 183] width 9 height 7
click at [531, 163] on div "查看" at bounding box center [527, 162] width 9 height 7
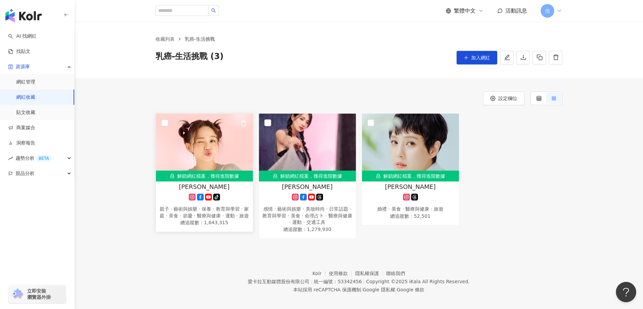
click at [187, 177] on div "解鎖網紅檔案，獲得進階數據" at bounding box center [204, 175] width 97 height 11
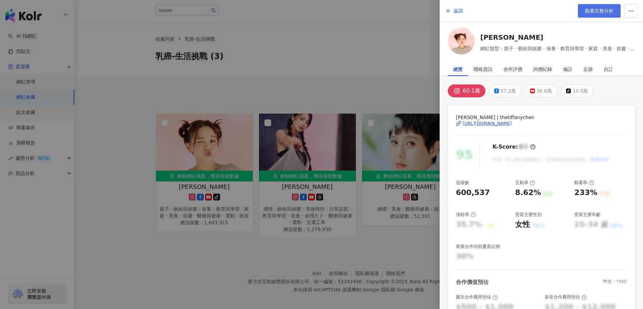
click at [603, 8] on span "觀看完整分析" at bounding box center [599, 10] width 28 height 5
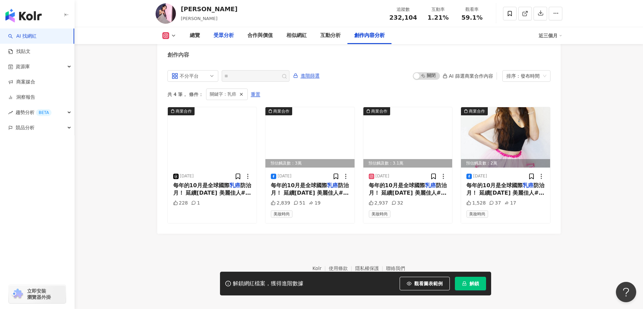
scroll to position [2063, 0]
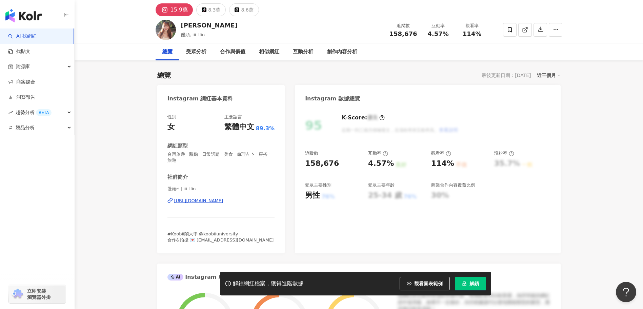
scroll to position [34, 0]
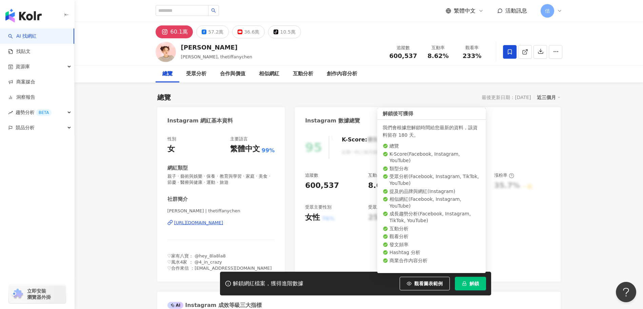
click at [472, 287] on button "解鎖" at bounding box center [470, 284] width 31 height 14
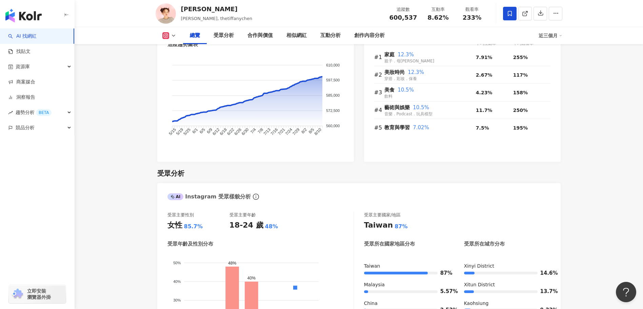
scroll to position [576, 0]
